Goal: Information Seeking & Learning: Learn about a topic

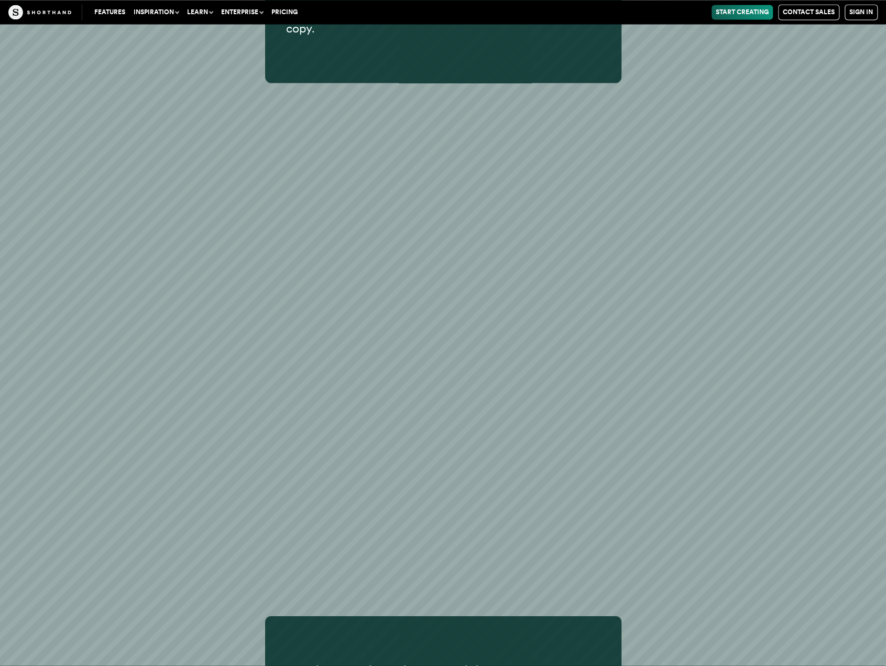
scroll to position [33003, 0]
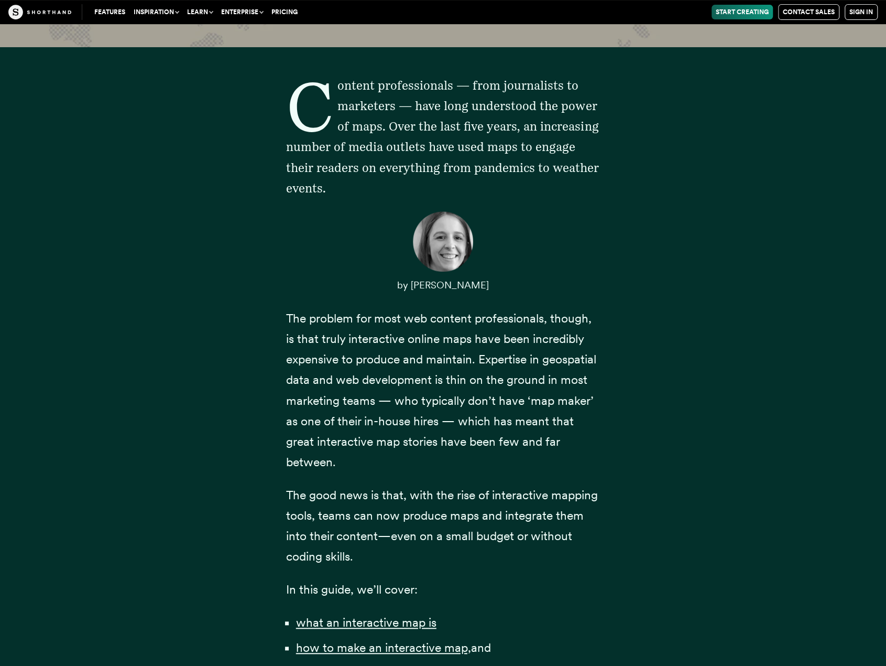
scroll to position [734, 0]
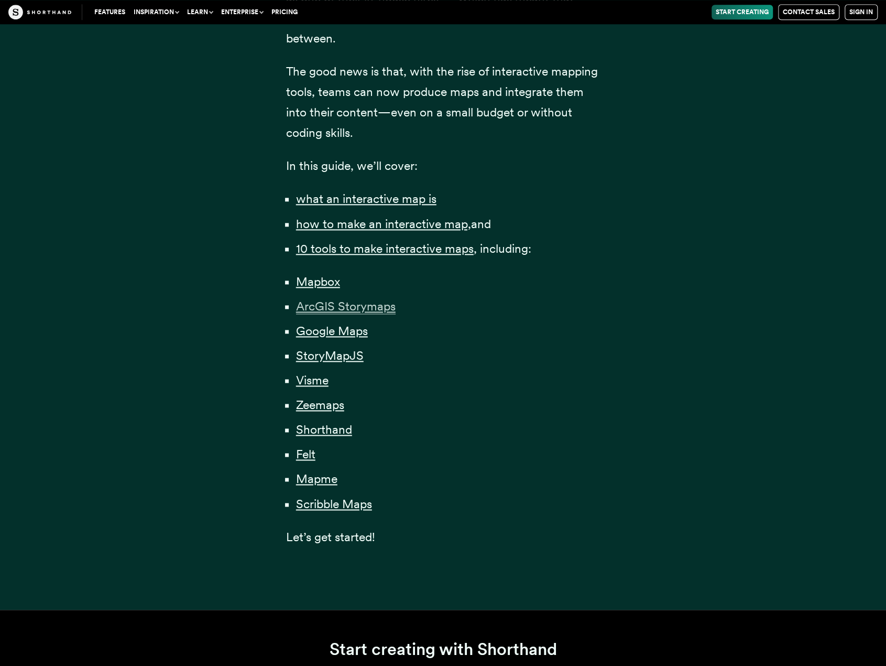
click at [313, 312] on span "ArcGIS Storymaps" at bounding box center [346, 306] width 100 height 15
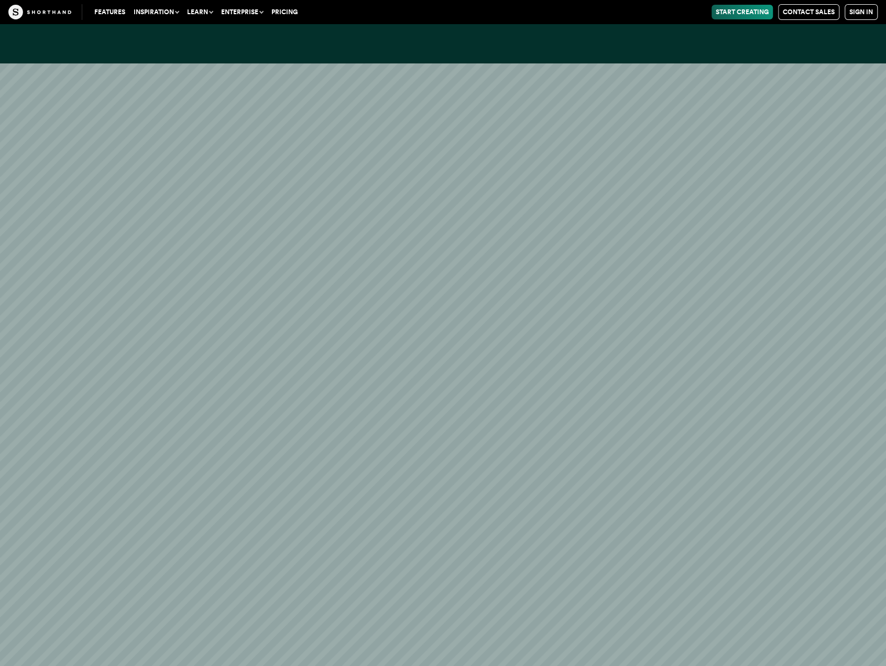
scroll to position [7655, 0]
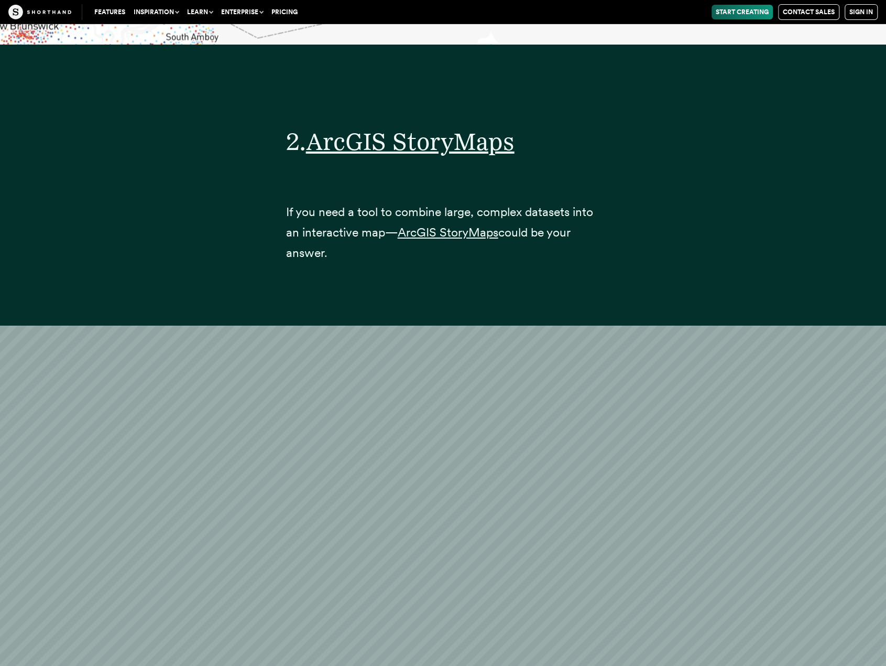
click at [454, 220] on p "If you need a tool to combine large, complex datasets into an interactive map— …" at bounding box center [443, 232] width 314 height 61
click at [454, 219] on p "If you need a tool to combine large, complex datasets into an interactive map— …" at bounding box center [443, 232] width 314 height 61
click at [458, 225] on span "ArcGIS StoryMaps" at bounding box center [448, 232] width 101 height 15
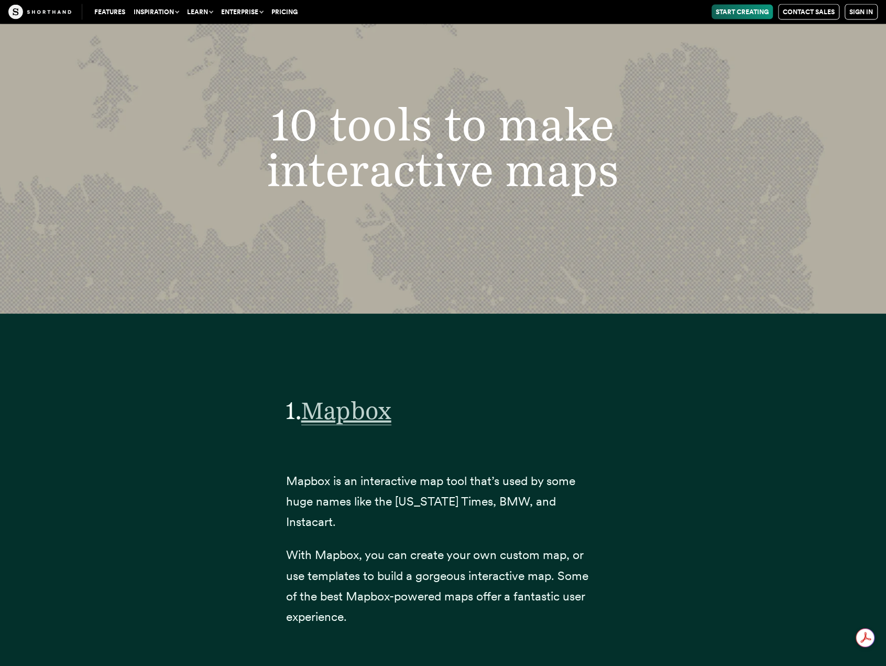
scroll to position [0, 0]
click at [346, 407] on span "Mapbox" at bounding box center [346, 410] width 90 height 29
